Goal: Task Accomplishment & Management: Manage account settings

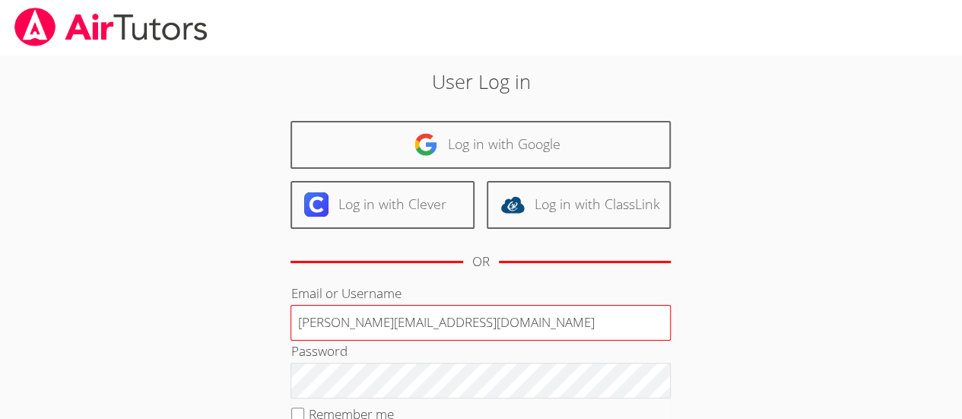
click at [458, 329] on input "Deniseandrews@airtutors.org" at bounding box center [480, 323] width 380 height 36
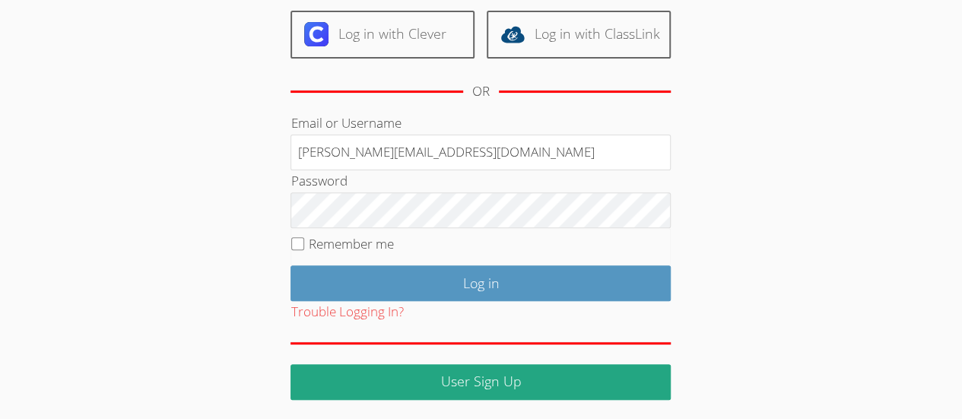
scroll to position [169, 0]
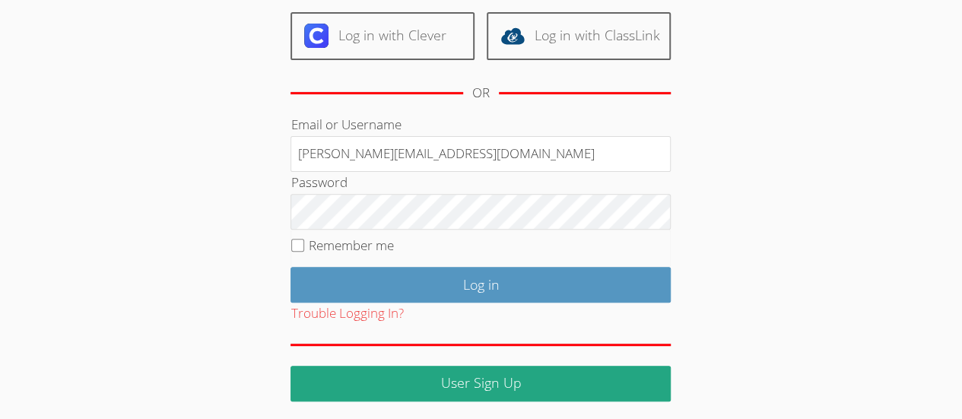
type input "Deniseandrewstutor@gmail.com"
click at [293, 240] on input "Remember me" at bounding box center [297, 245] width 13 height 13
checkbox input "true"
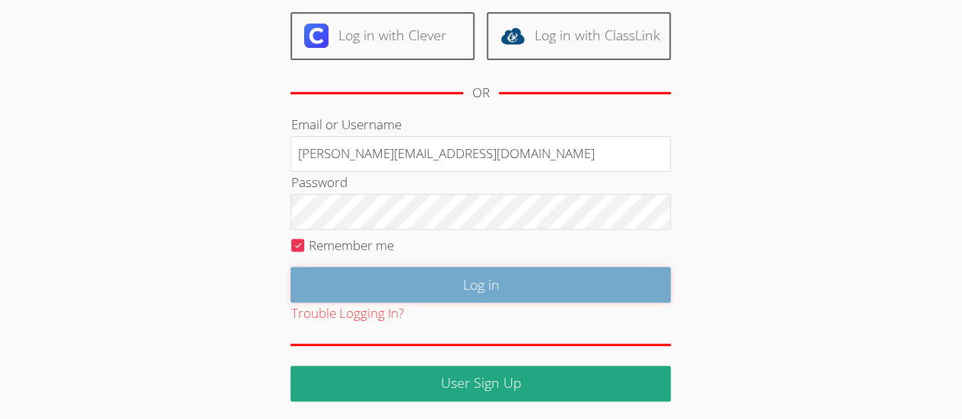
click at [618, 283] on input "Log in" at bounding box center [480, 285] width 380 height 36
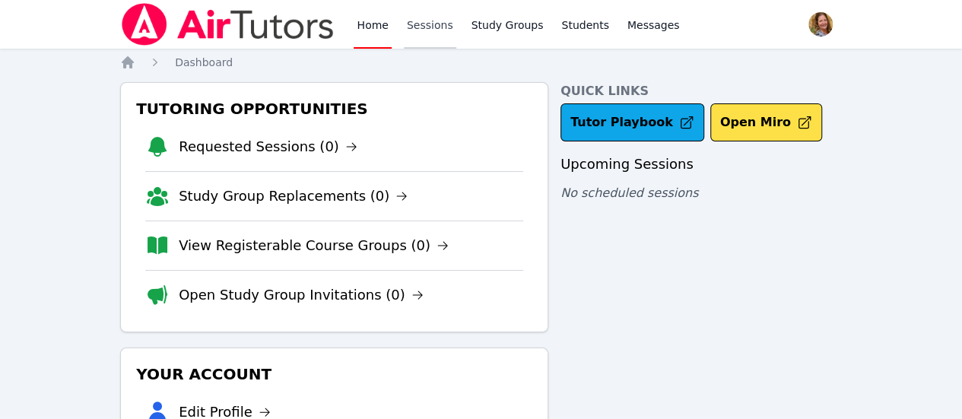
click at [427, 39] on link "Sessions" at bounding box center [430, 24] width 52 height 49
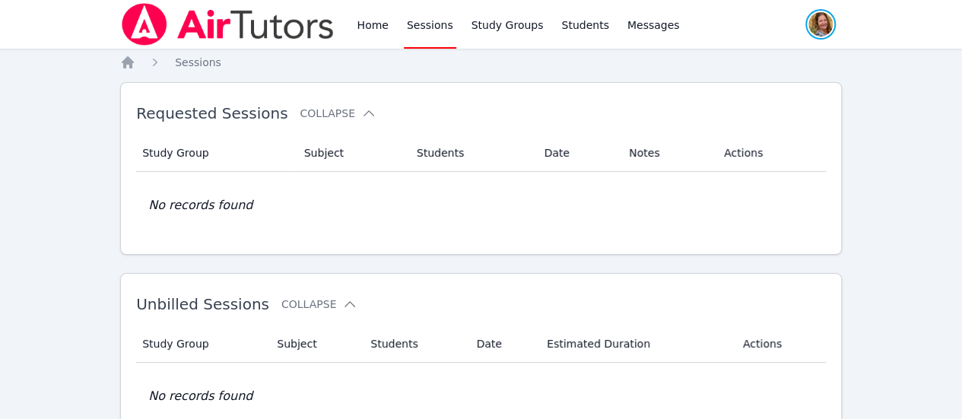
click at [803, 24] on span "button" at bounding box center [819, 24] width 33 height 33
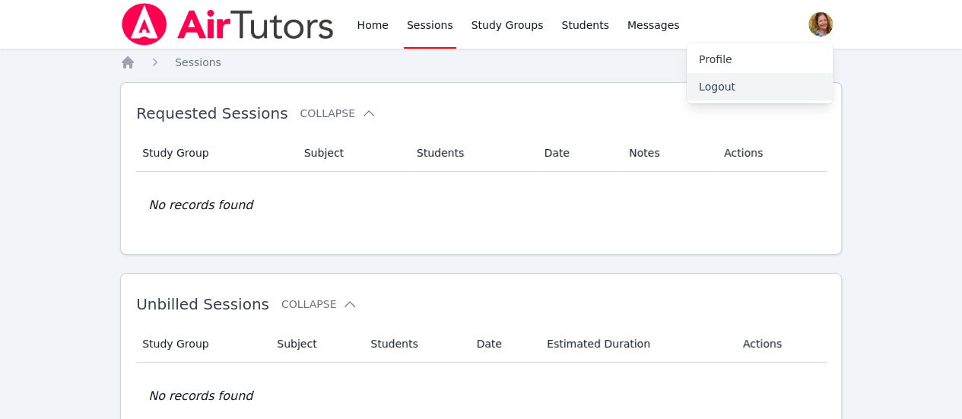
click at [734, 90] on button "Logout" at bounding box center [759, 86] width 146 height 27
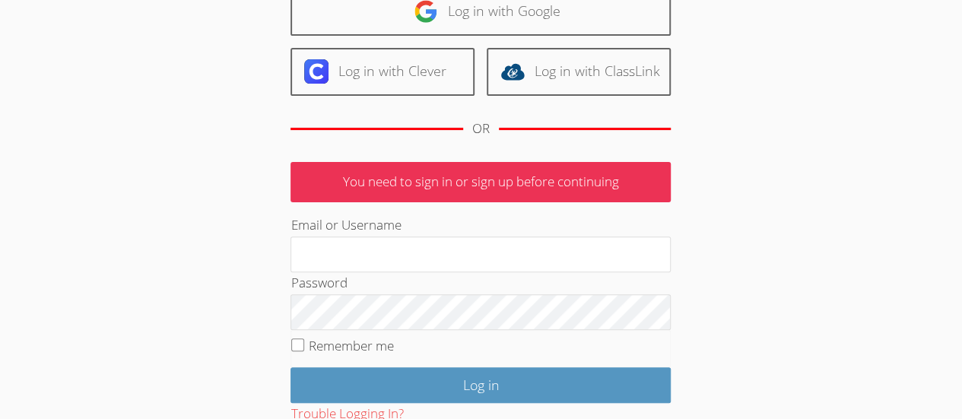
scroll to position [135, 0]
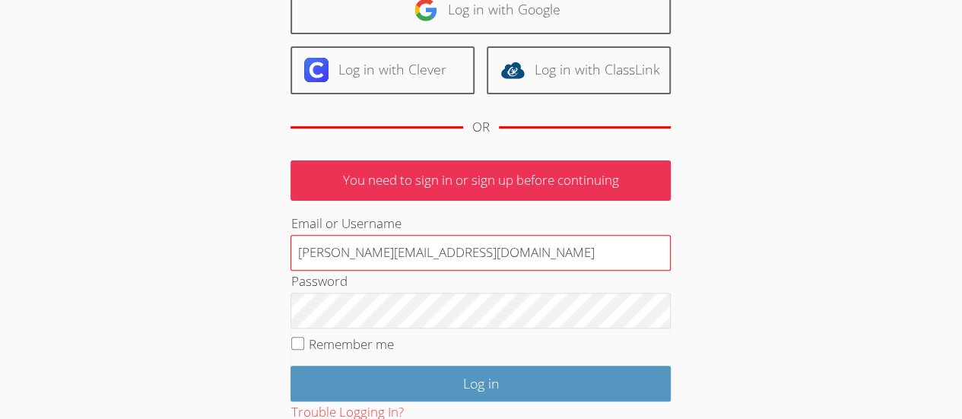
click at [467, 251] on input "Deniseandrews@airtutors.org" at bounding box center [480, 253] width 380 height 36
type input "Deniseandrewstutor@gmail.com"
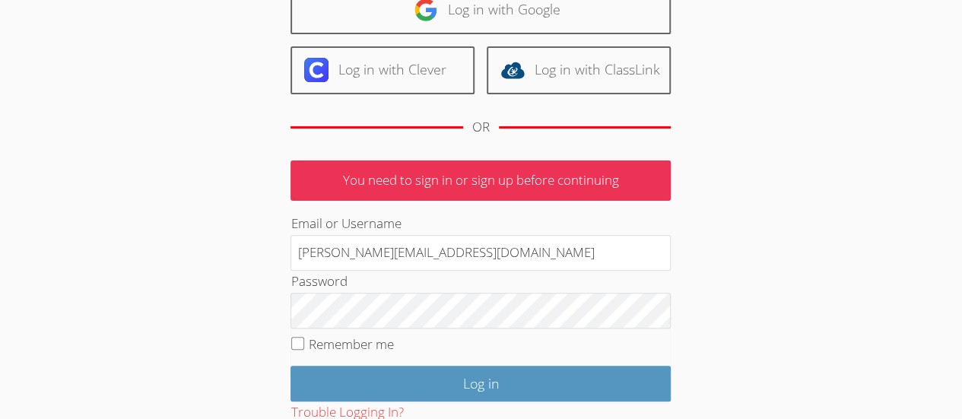
click at [867, 205] on body "User Log in Log in with Google Log in with Clever Log in with ClassLink OR You …" at bounding box center [481, 74] width 962 height 419
click at [297, 345] on input "Remember me" at bounding box center [297, 343] width 13 height 13
checkbox input "true"
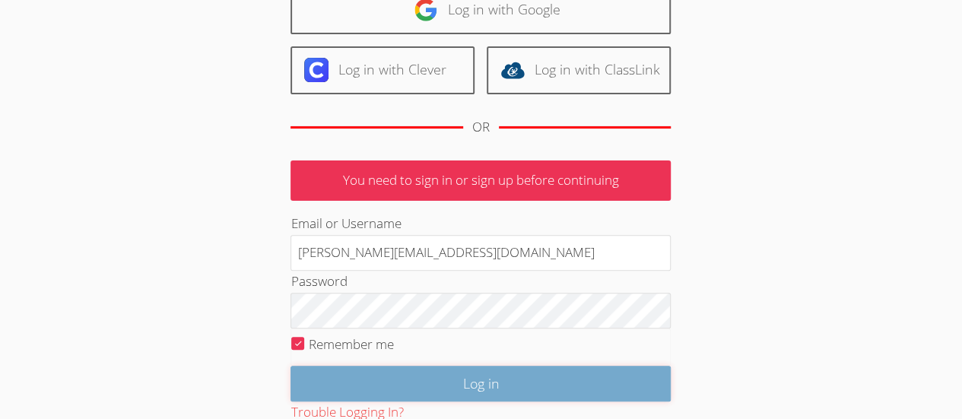
click at [566, 372] on input "Log in" at bounding box center [480, 384] width 380 height 36
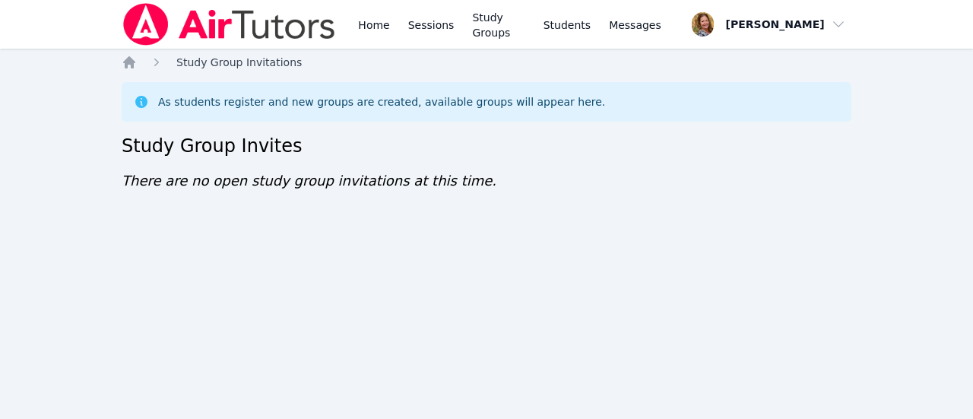
click at [242, 65] on span "Study Group Invitations" at bounding box center [238, 62] width 125 height 12
click at [131, 64] on icon "Breadcrumb" at bounding box center [129, 62] width 12 height 12
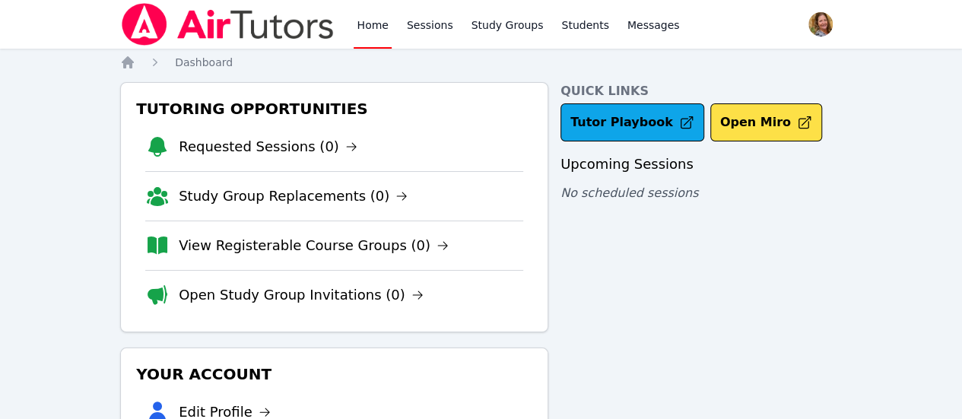
click at [803, 31] on span "button" at bounding box center [819, 24] width 33 height 33
click at [733, 91] on button "Logout" at bounding box center [759, 86] width 146 height 27
